Goal: Transaction & Acquisition: Purchase product/service

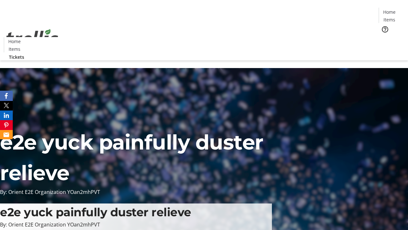
click at [384, 37] on span "Tickets" at bounding box center [391, 40] width 15 height 7
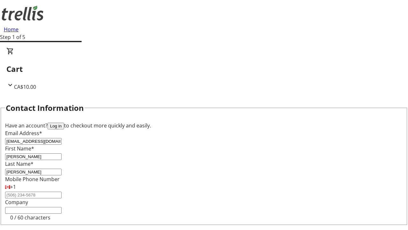
type input "[PERSON_NAME]"
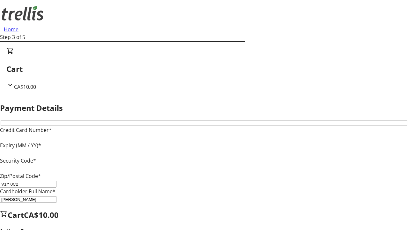
type input "V1Y 0C2"
